Goal: Task Accomplishment & Management: Use online tool/utility

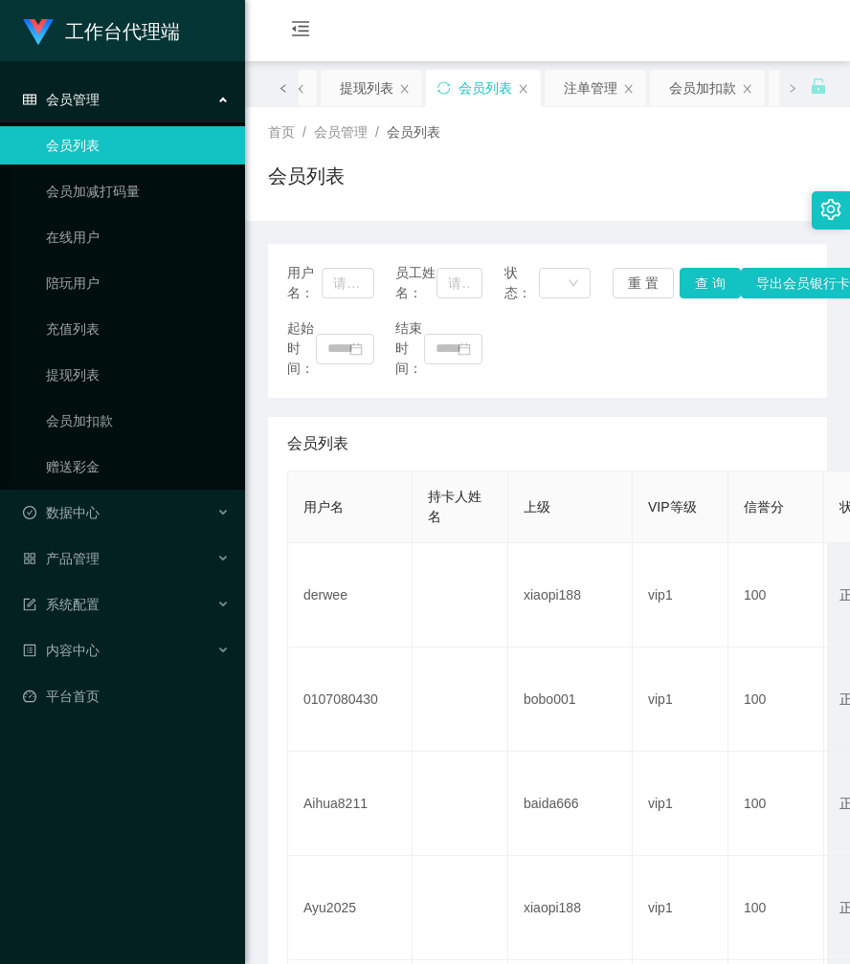
click at [280, 83] on icon "图标: left" at bounding box center [283, 88] width 10 height 10
click at [343, 90] on div "赠送彩金" at bounding box center [346, 88] width 54 height 36
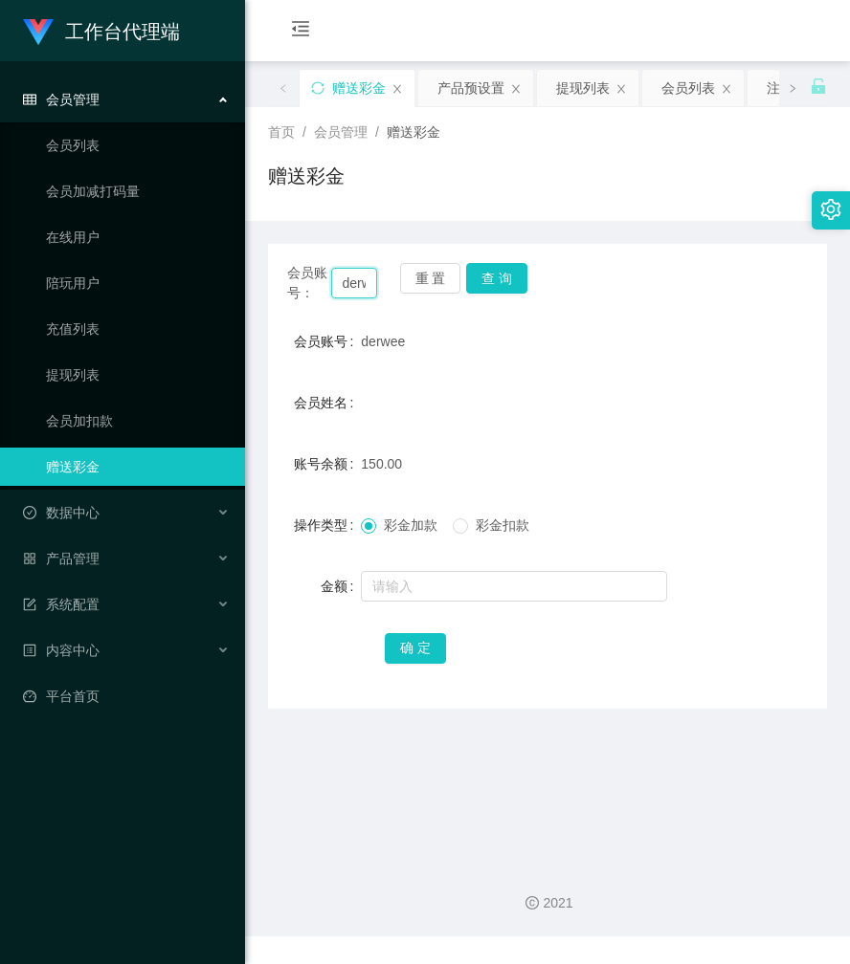
click at [361, 288] on input "derwee" at bounding box center [354, 283] width 47 height 31
click at [511, 277] on button "查 询" at bounding box center [496, 278] width 61 height 31
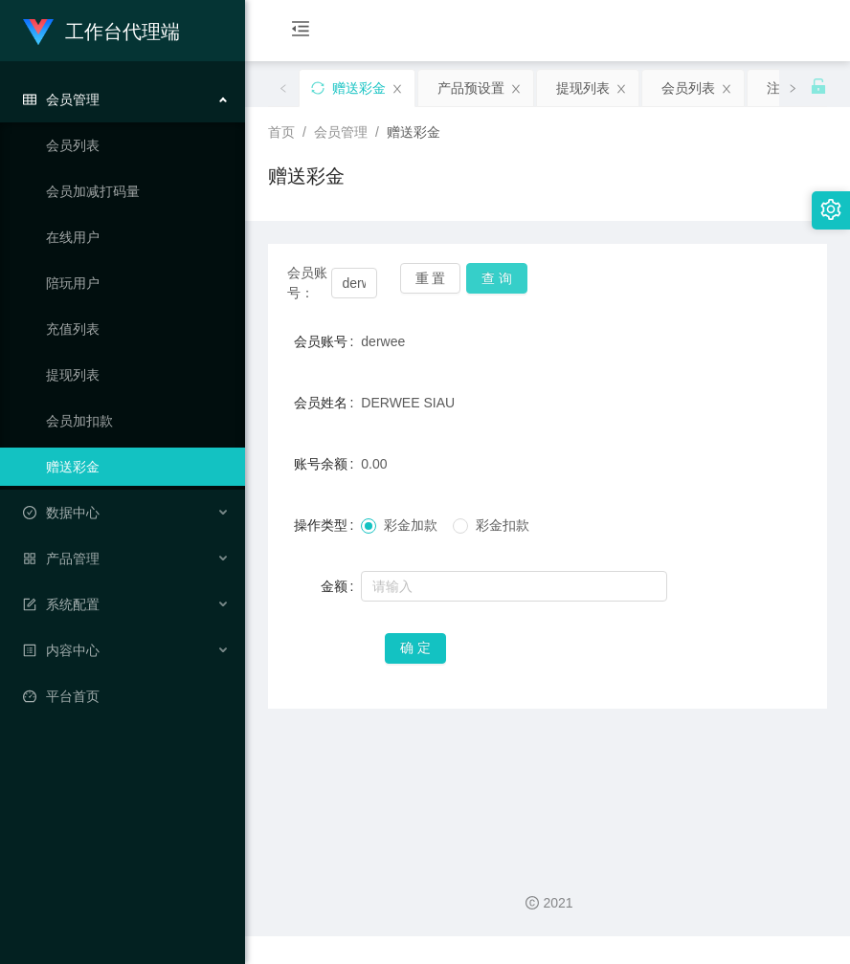
click at [511, 277] on button "查 询" at bounding box center [496, 278] width 61 height 31
click at [511, 277] on div "会员账号： derwee 重 置 查 询" at bounding box center [547, 283] width 559 height 40
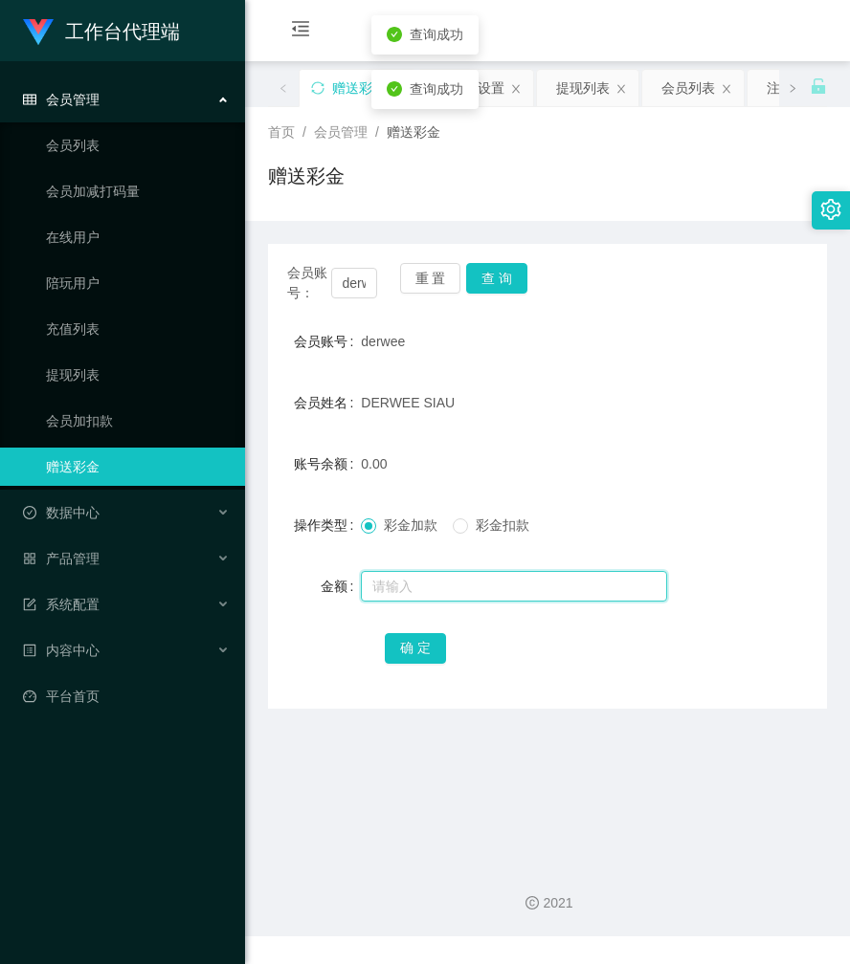
click at [426, 597] on input "text" at bounding box center [514, 586] width 306 height 31
type input "100"
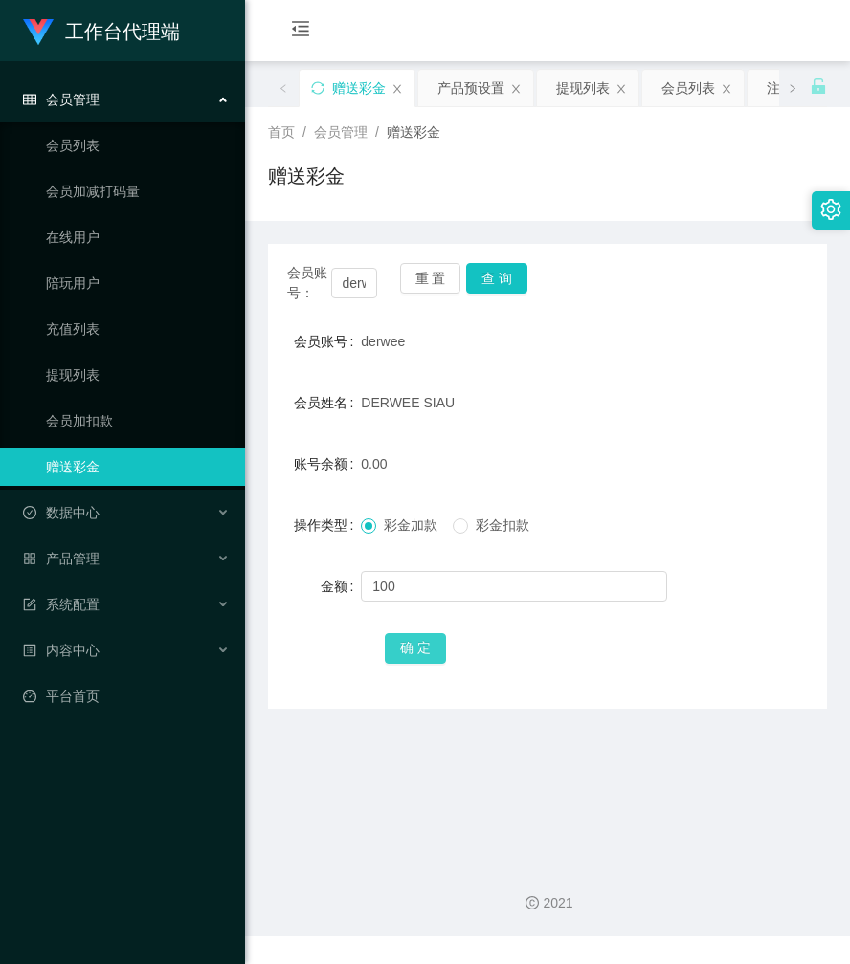
click at [422, 644] on button "确 定" at bounding box center [415, 648] width 61 height 31
click at [494, 280] on button "查 询" at bounding box center [496, 278] width 61 height 31
click at [499, 281] on button "查 询" at bounding box center [496, 278] width 61 height 31
click at [499, 281] on button "查 询" at bounding box center [507, 278] width 82 height 31
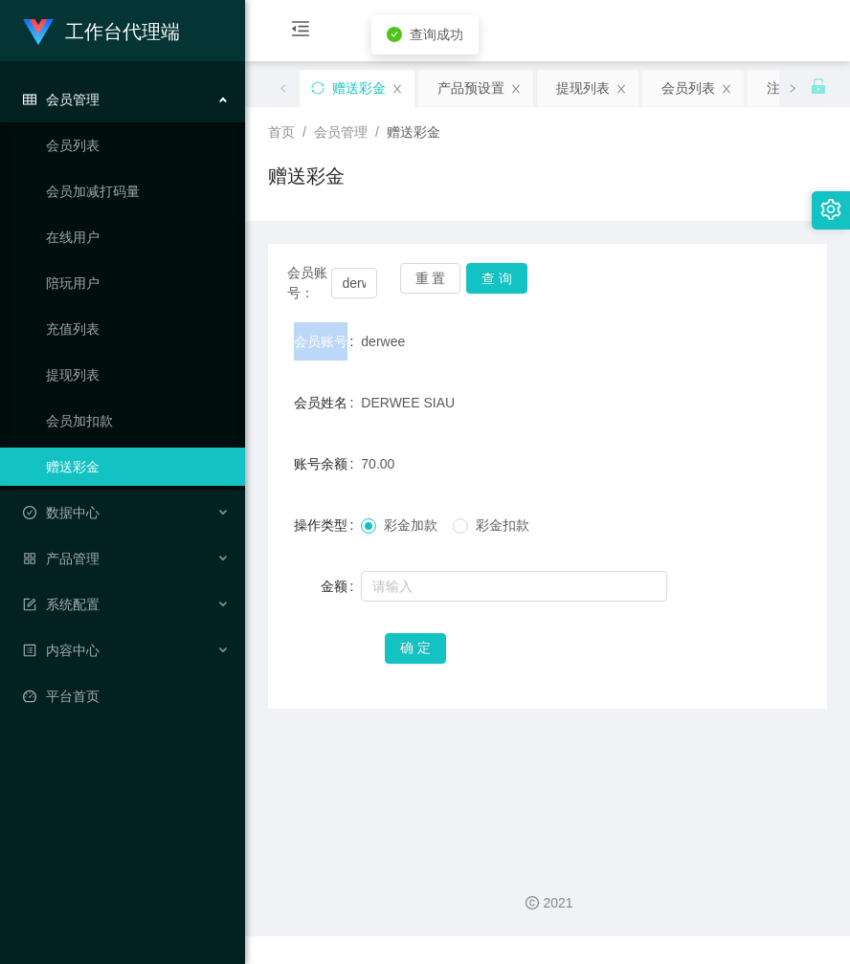
click at [499, 281] on div "会员账号： derwee 重 置 查 询" at bounding box center [547, 283] width 559 height 40
click at [499, 281] on button "查 询" at bounding box center [496, 278] width 61 height 31
click at [499, 270] on button "查 询" at bounding box center [496, 278] width 61 height 31
click at [499, 270] on div "会员账号： derwee 重 置 查 询" at bounding box center [547, 283] width 559 height 40
click at [499, 270] on button "查 询" at bounding box center [496, 278] width 61 height 31
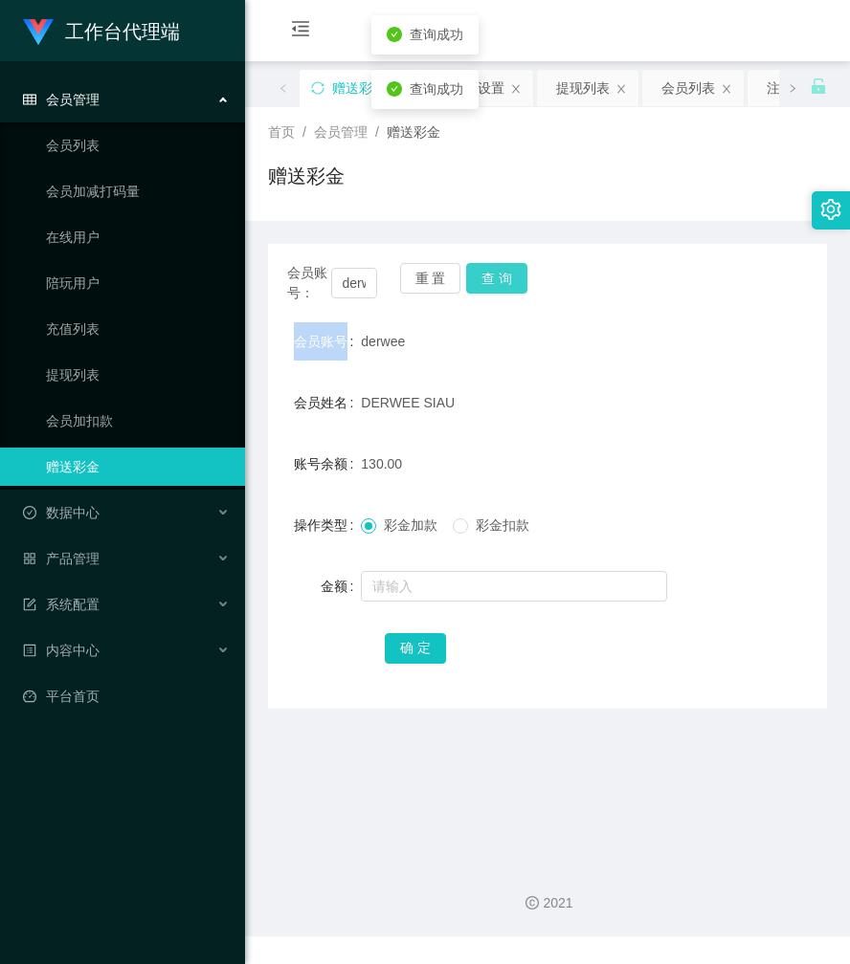
click at [499, 270] on div "会员账号： derwee 重 置 查 询" at bounding box center [547, 283] width 559 height 40
click at [505, 274] on button "查 询" at bounding box center [496, 278] width 61 height 31
click at [422, 637] on button "确 定" at bounding box center [415, 648] width 61 height 31
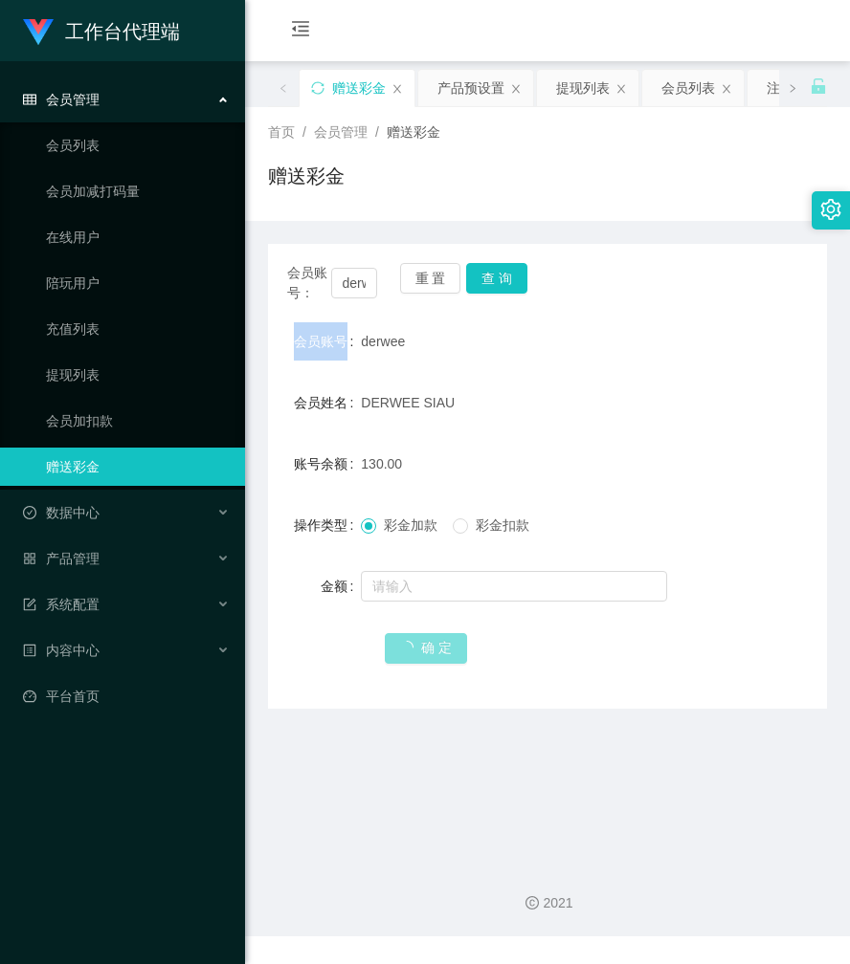
click at [422, 637] on button "确 定" at bounding box center [426, 648] width 82 height 31
click at [422, 637] on div "确 定" at bounding box center [548, 648] width 326 height 38
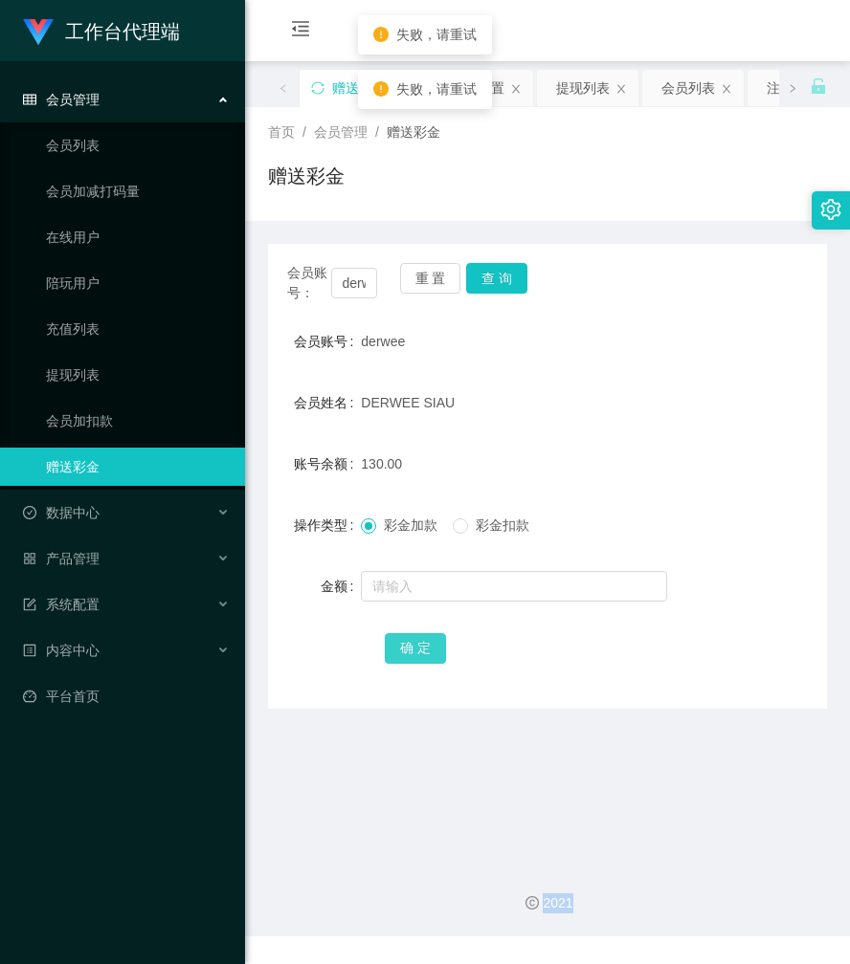
click at [422, 637] on button "确 定" at bounding box center [415, 648] width 61 height 31
click at [515, 277] on button "查 询" at bounding box center [496, 278] width 61 height 31
click at [515, 277] on button "查 询" at bounding box center [507, 278] width 82 height 31
click at [515, 277] on button "查 询" at bounding box center [496, 278] width 61 height 31
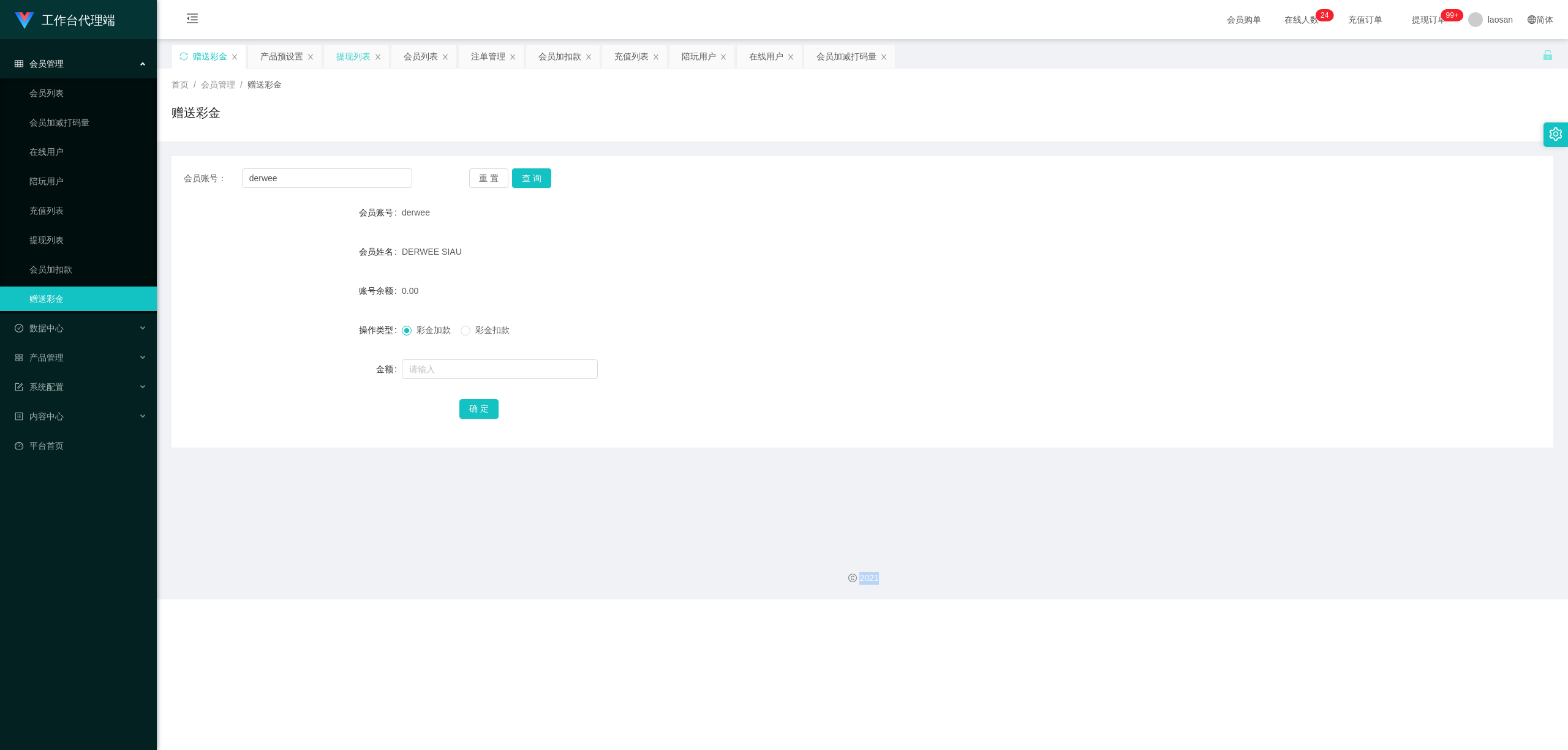
click at [355, 59] on div "提现列表" at bounding box center [353, 56] width 35 height 23
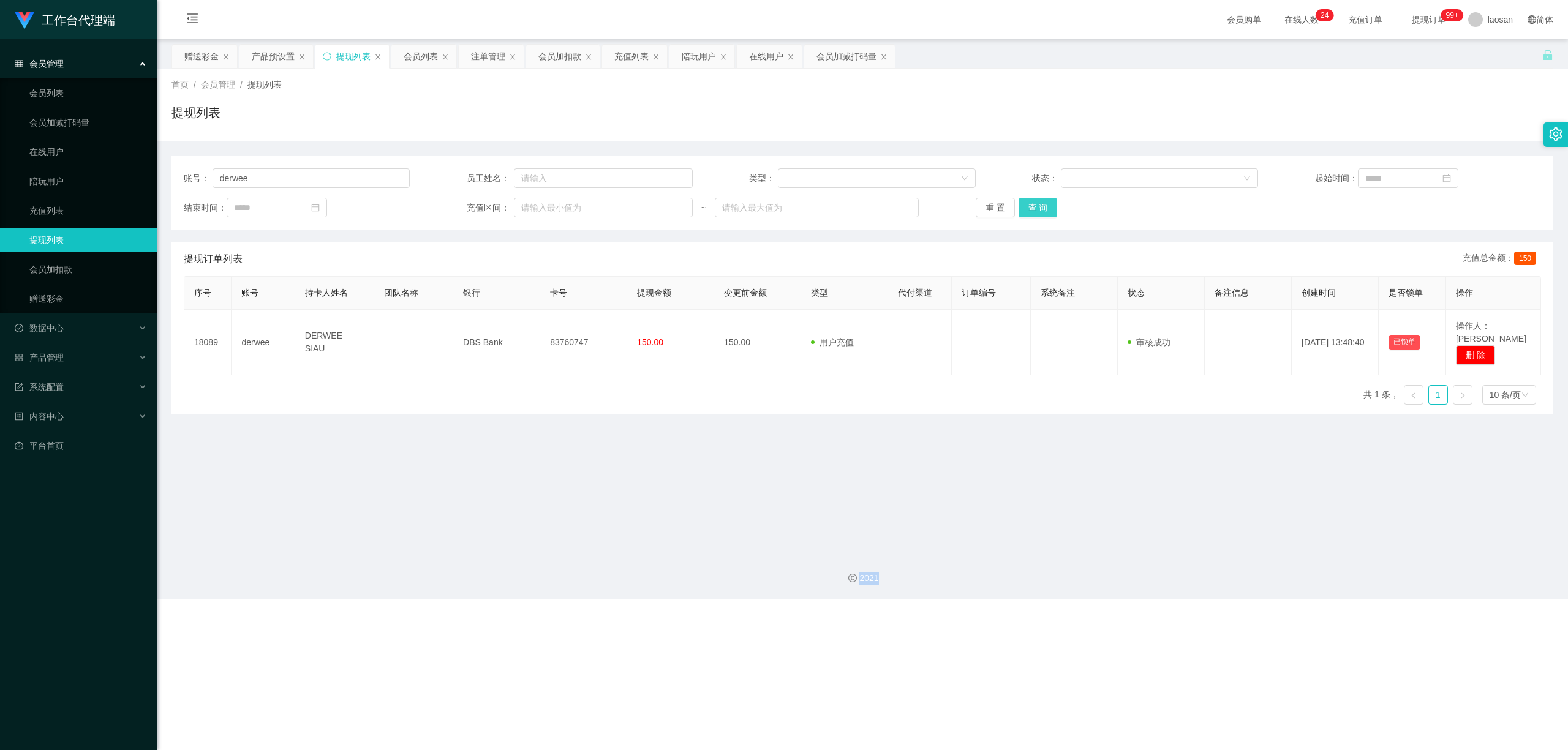
click at [544, 209] on button "查 询" at bounding box center [1038, 207] width 39 height 20
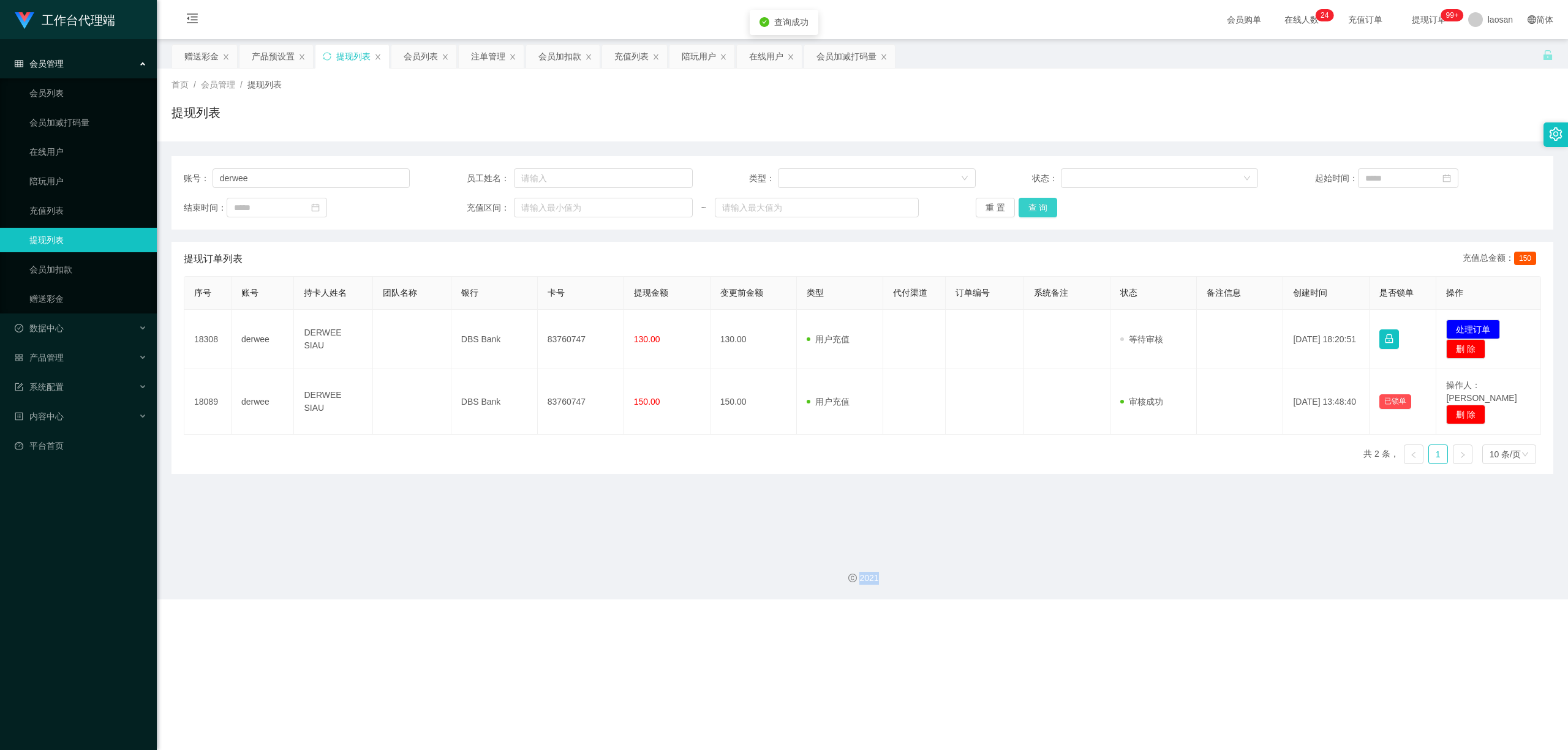
click at [544, 209] on button "查 询" at bounding box center [1038, 207] width 39 height 20
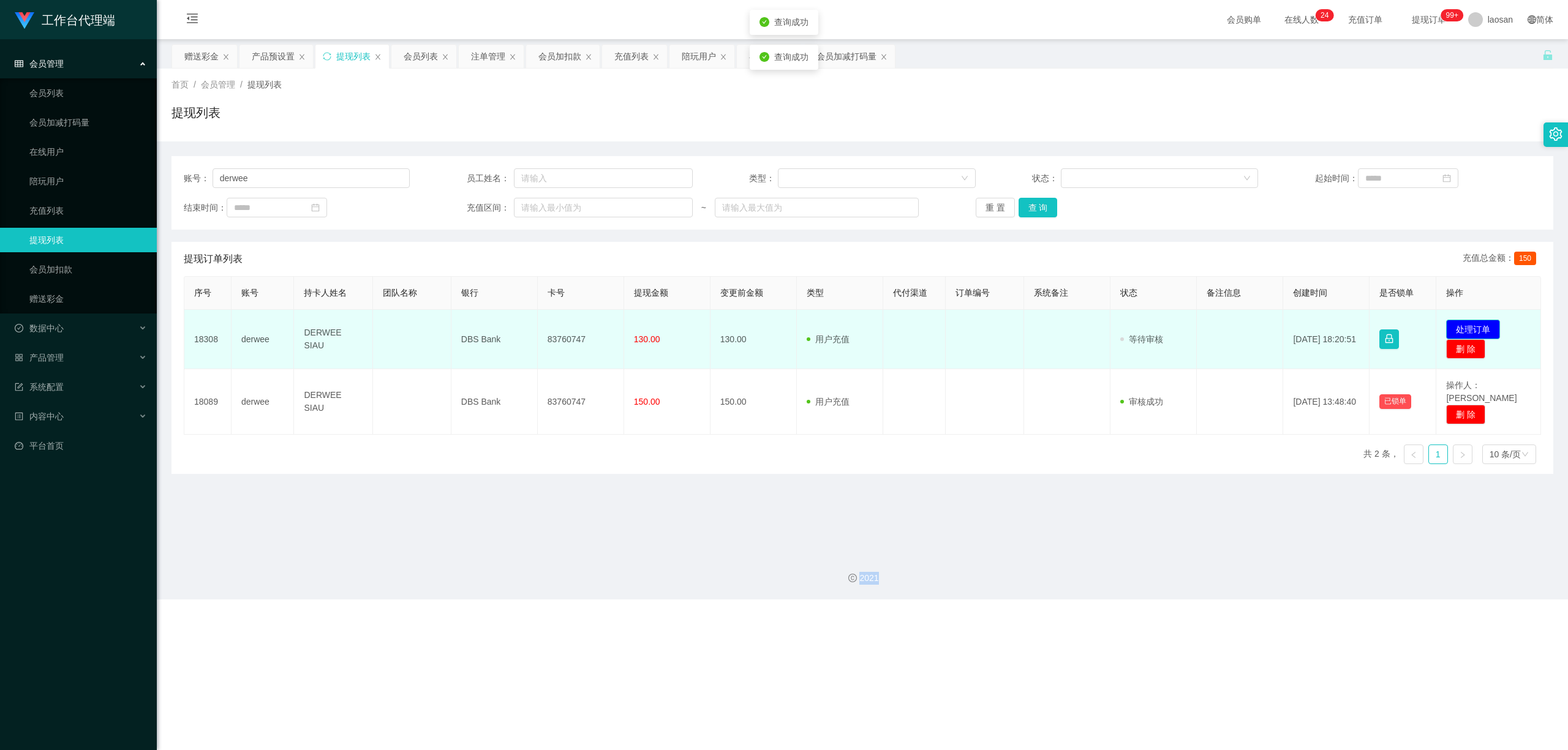
click at [544, 327] on button "处理订单" at bounding box center [1473, 329] width 54 height 20
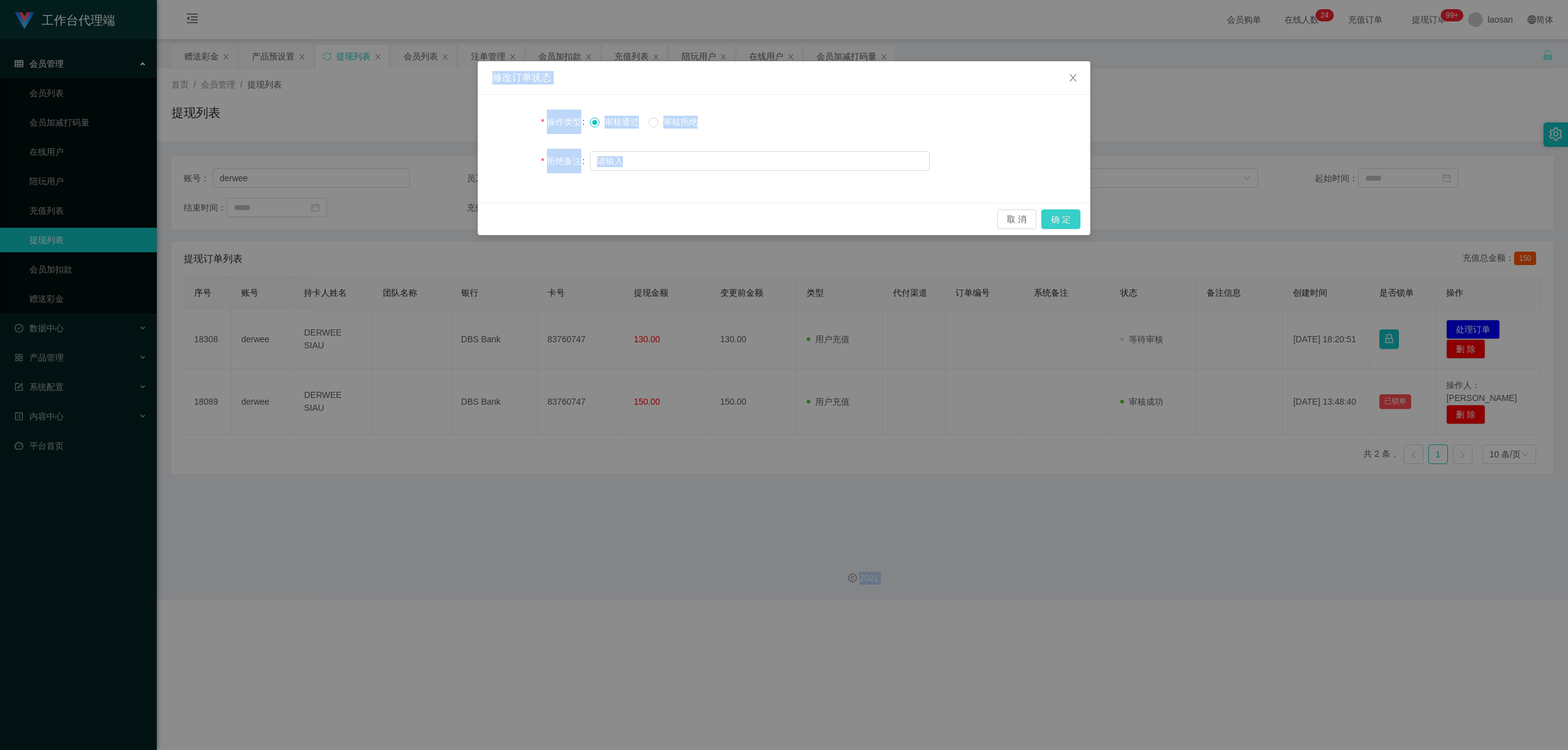
click at [544, 213] on button "确 定" at bounding box center [1061, 219] width 39 height 20
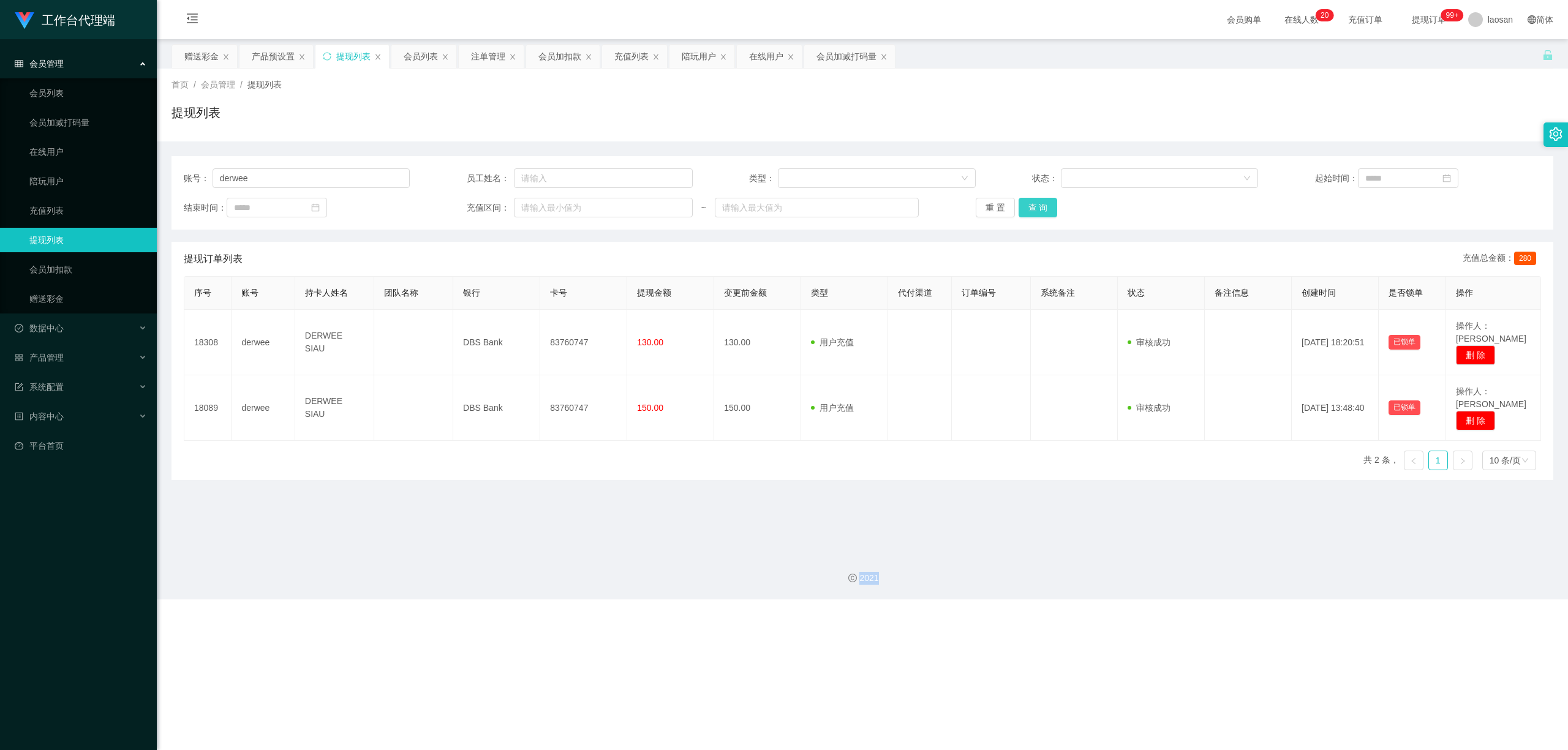
click at [544, 206] on button "查 询" at bounding box center [1038, 207] width 39 height 20
click at [544, 206] on div "重 置 查 询" at bounding box center [1088, 207] width 226 height 20
click at [544, 206] on button "查 询" at bounding box center [1038, 207] width 39 height 20
click at [544, 206] on div "重 置 查 询" at bounding box center [1088, 207] width 226 height 20
drag, startPoint x: 250, startPoint y: 179, endPoint x: 184, endPoint y: 179, distance: 66.0
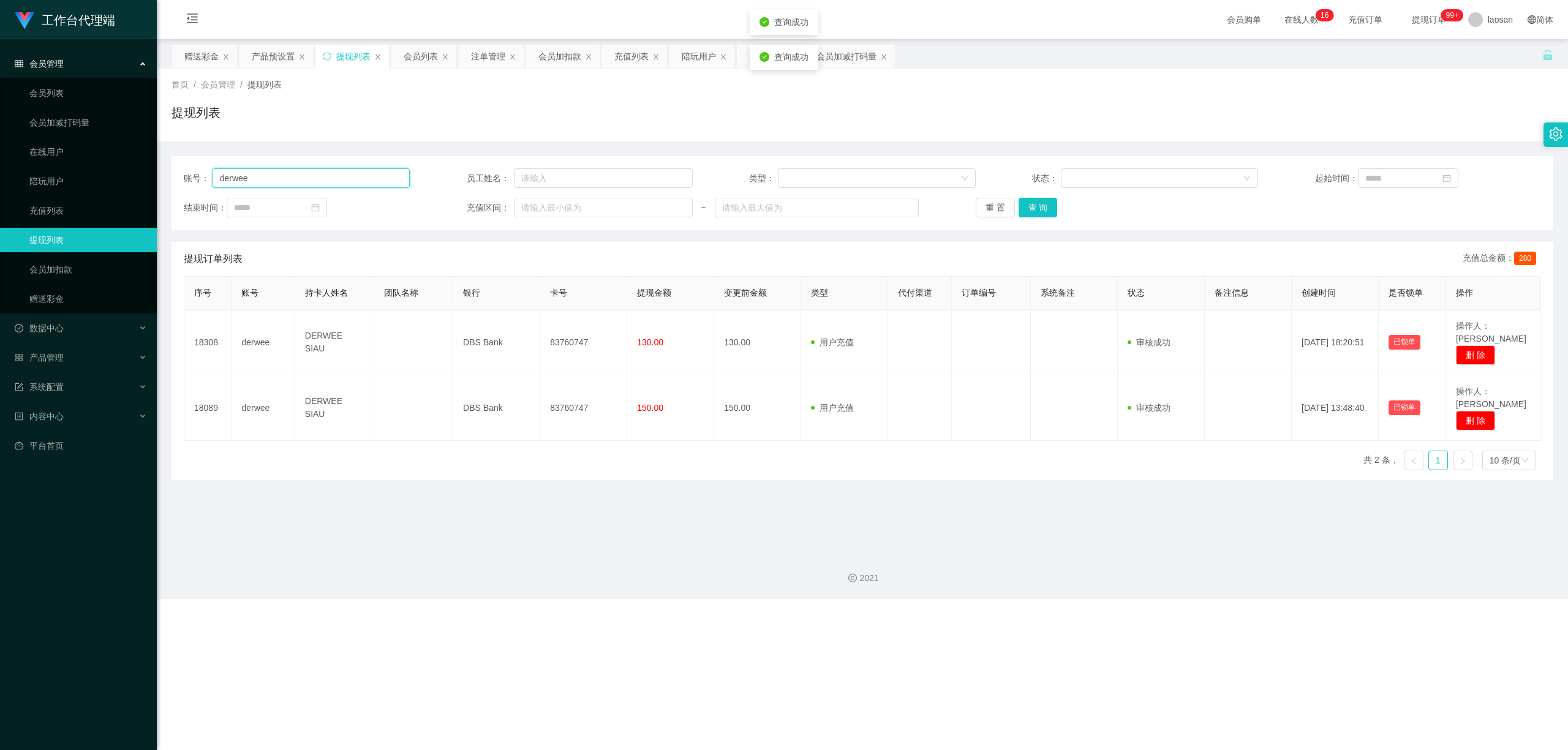
click at [184, 179] on div "账号： derwee" at bounding box center [296, 178] width 226 height 20
